Goal: Task Accomplishment & Management: Use online tool/utility

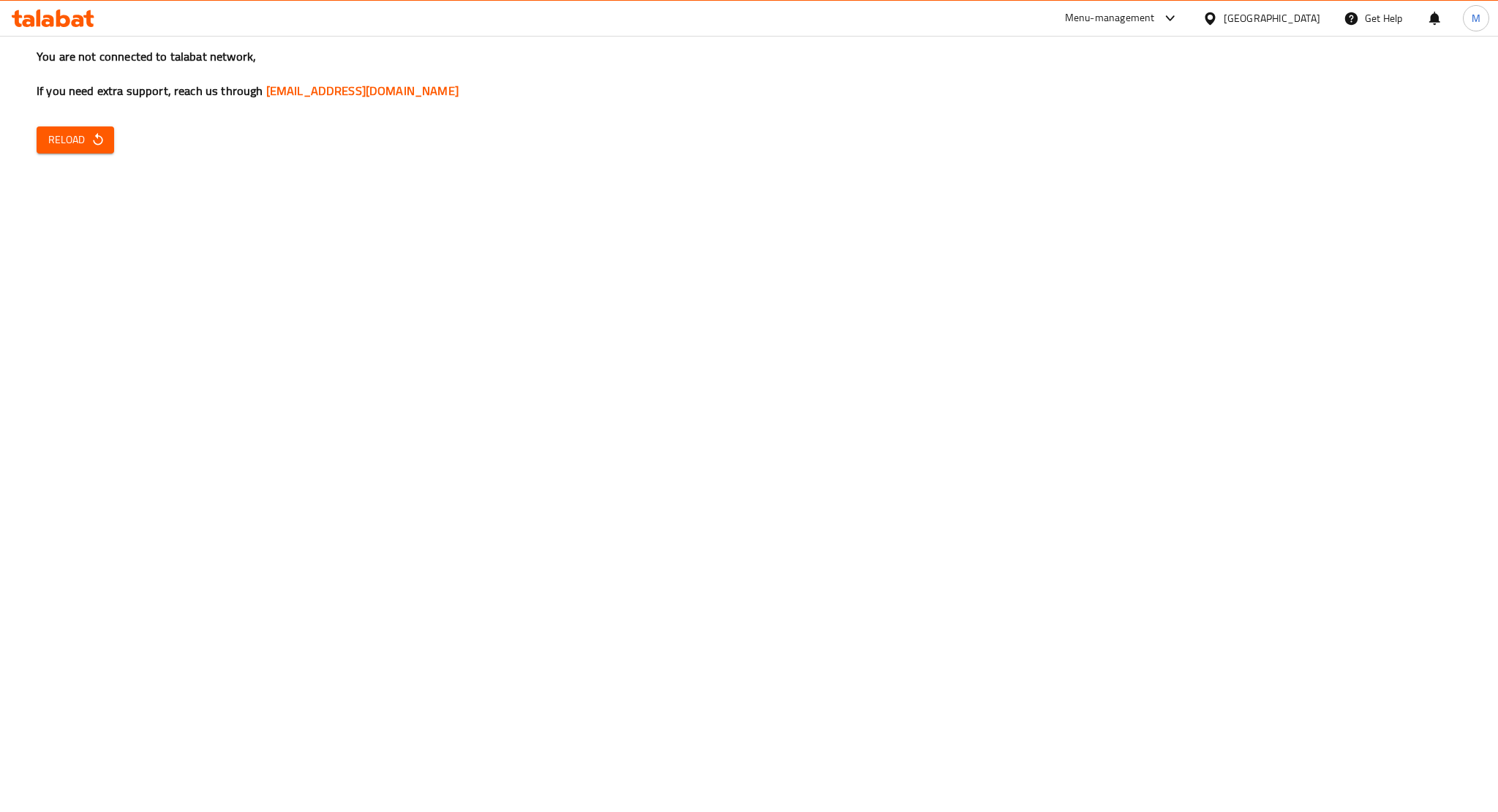
click at [735, 250] on div "You are not connected to talabat network, If you need extra support, reach us t…" at bounding box center [749, 406] width 1498 height 812
click at [1070, 345] on div "You are not connected to talabat network, If you need extra support, reach us t…" at bounding box center [749, 406] width 1498 height 812
click at [968, 292] on div "You are not connected to talabat network, If you need extra support, reach us t…" at bounding box center [749, 406] width 1498 height 812
click at [784, 219] on div "You are not connected to talabat network, If you need extra support, reach us t…" at bounding box center [749, 406] width 1498 height 812
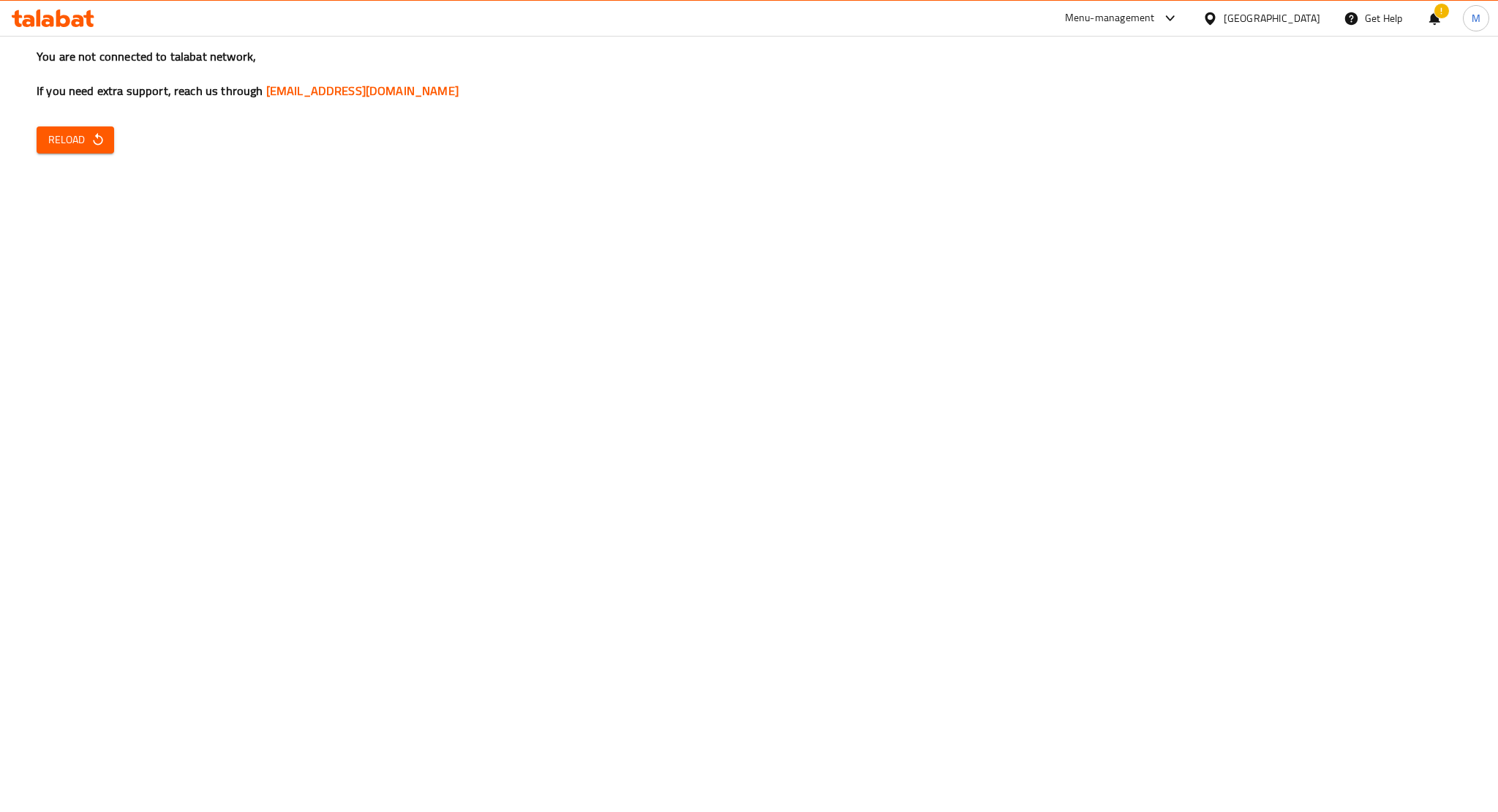
click at [1009, 280] on div "You are not connected to talabat network, If you need extra support, reach us t…" at bounding box center [749, 406] width 1498 height 812
click at [1237, 519] on div "You are not connected to talabat network, If you need extra support, reach us t…" at bounding box center [749, 406] width 1498 height 812
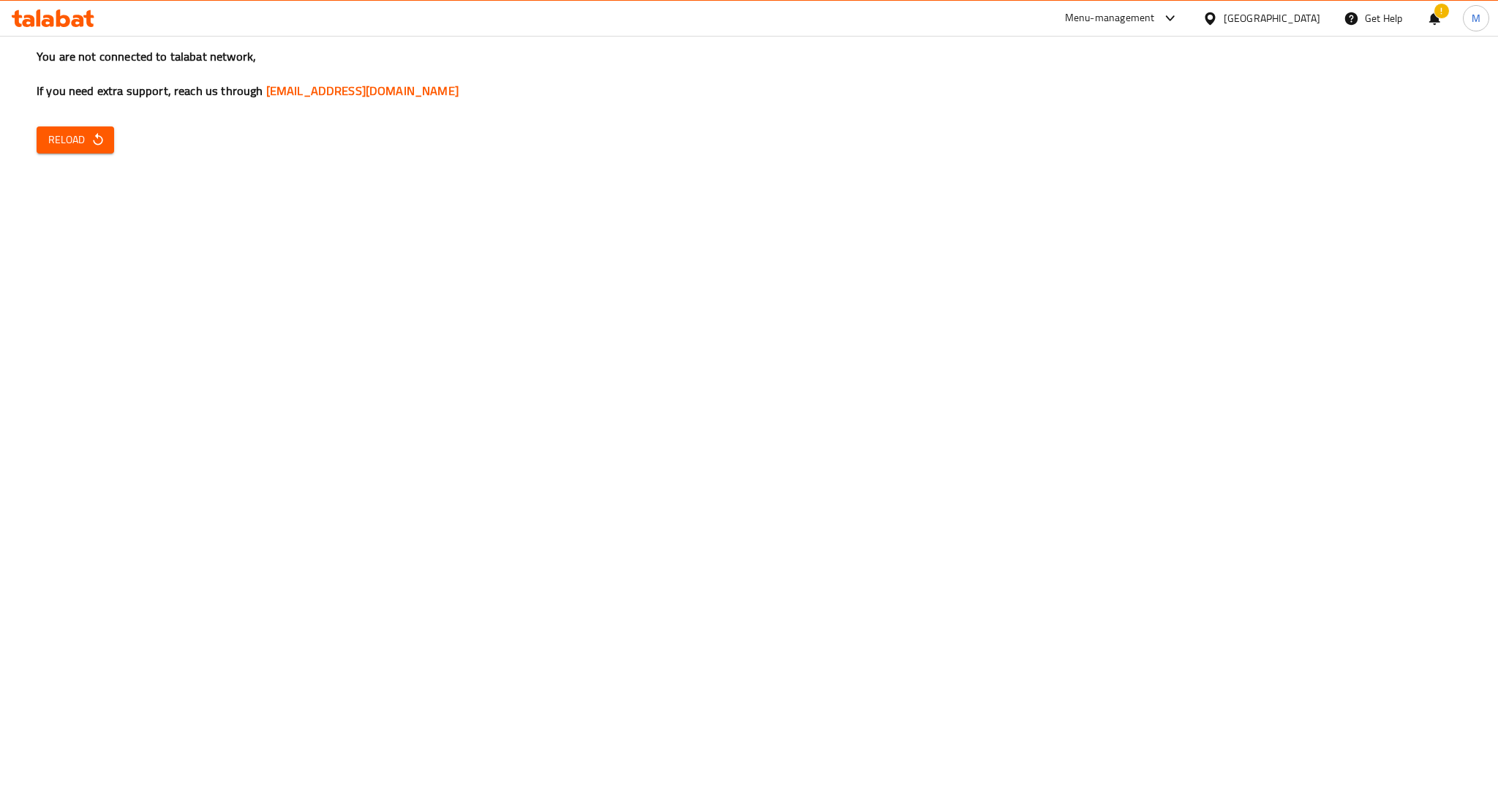
click at [964, 415] on div "You are not connected to talabat network, If you need extra support, reach us t…" at bounding box center [749, 406] width 1498 height 812
